Goal: Transaction & Acquisition: Purchase product/service

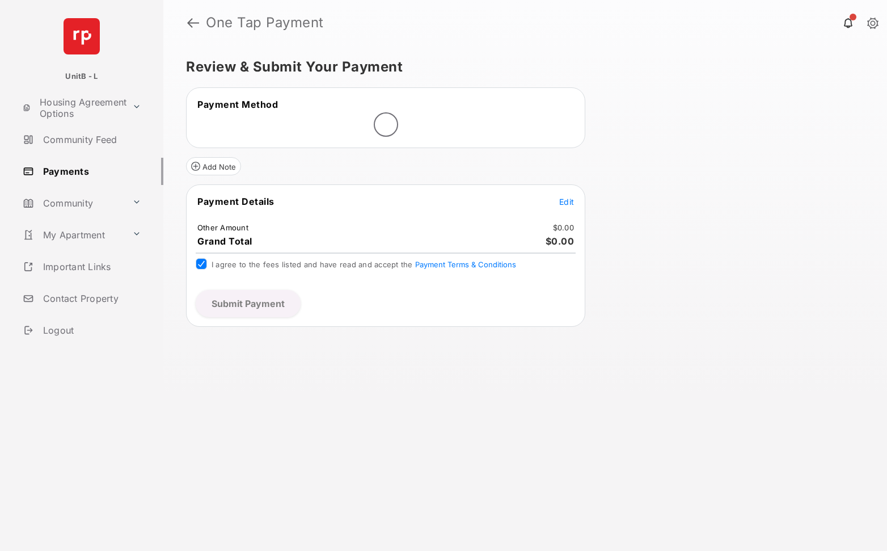
click at [571, 201] on span "Edit" at bounding box center [566, 202] width 15 height 10
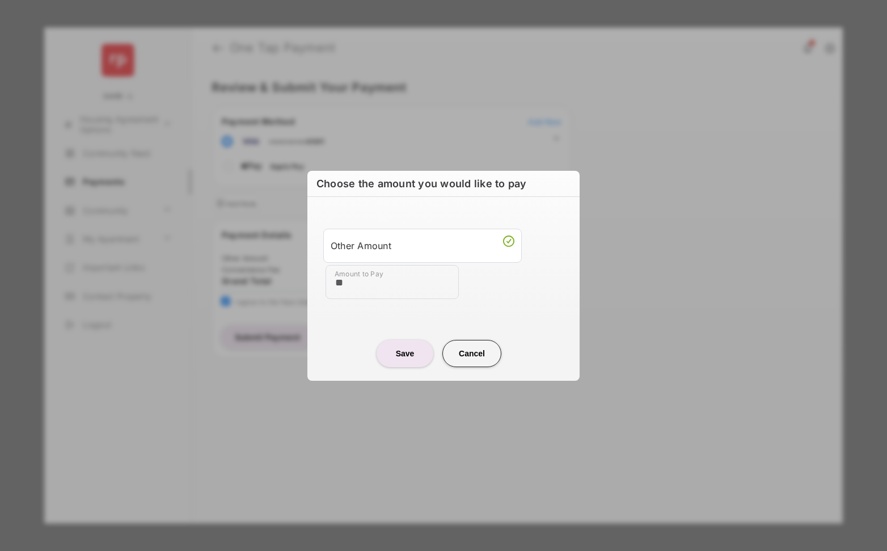
type input "**"
click at [395, 358] on button "Save" at bounding box center [405, 353] width 57 height 27
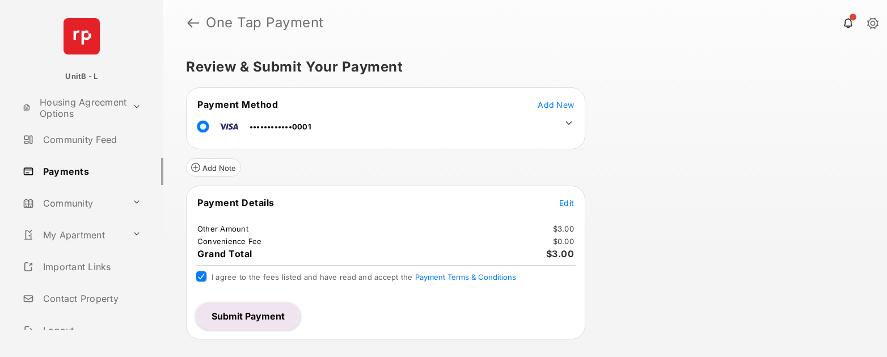
click at [231, 317] on button "Submit Payment" at bounding box center [248, 315] width 105 height 27
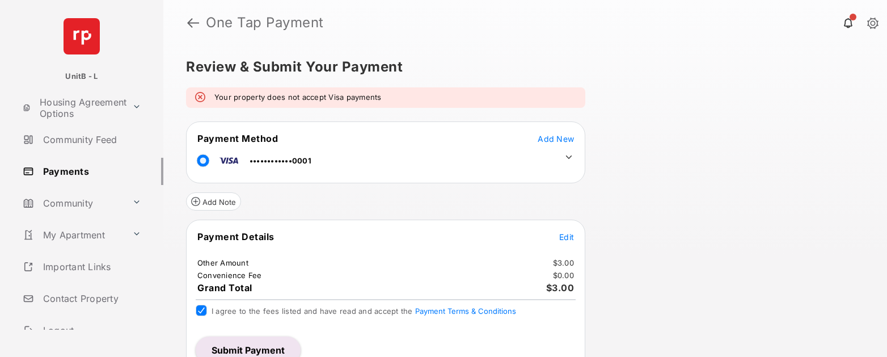
click at [738, 211] on div "Review & Submit Your Payment Your property does not accept Visa payments Paymen…" at bounding box center [525, 200] width 724 height 311
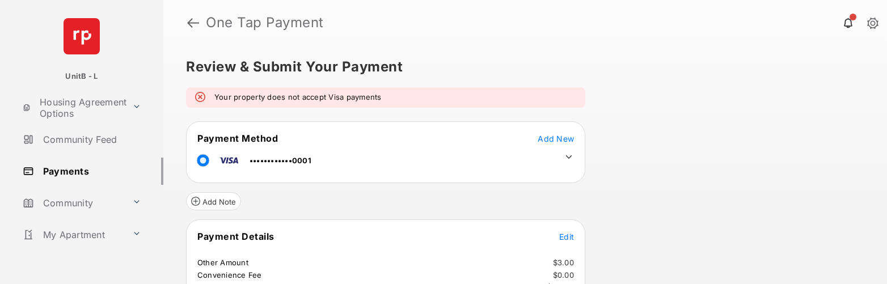
click at [643, 202] on div "Review & Submit Your Payment Your property does not accept Visa payments Paymen…" at bounding box center [525, 164] width 724 height 239
click at [573, 158] on icon at bounding box center [569, 157] width 10 height 10
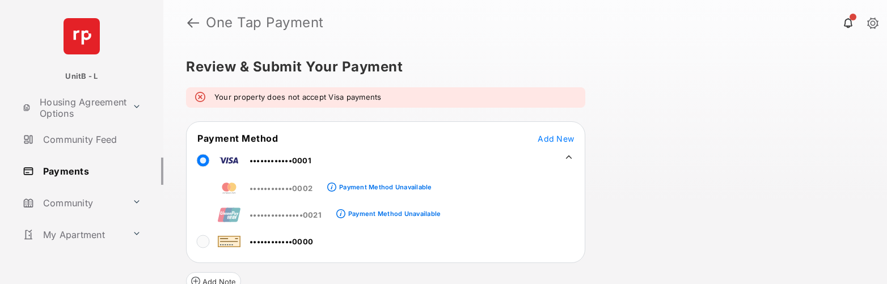
click at [666, 175] on div "Review & Submit Your Payment Your property does not accept Visa payments Paymen…" at bounding box center [525, 164] width 724 height 239
click at [659, 175] on div "Review & Submit Your Payment Your property does not accept Visa payments Paymen…" at bounding box center [525, 164] width 724 height 239
